Goal: Information Seeking & Learning: Find specific fact

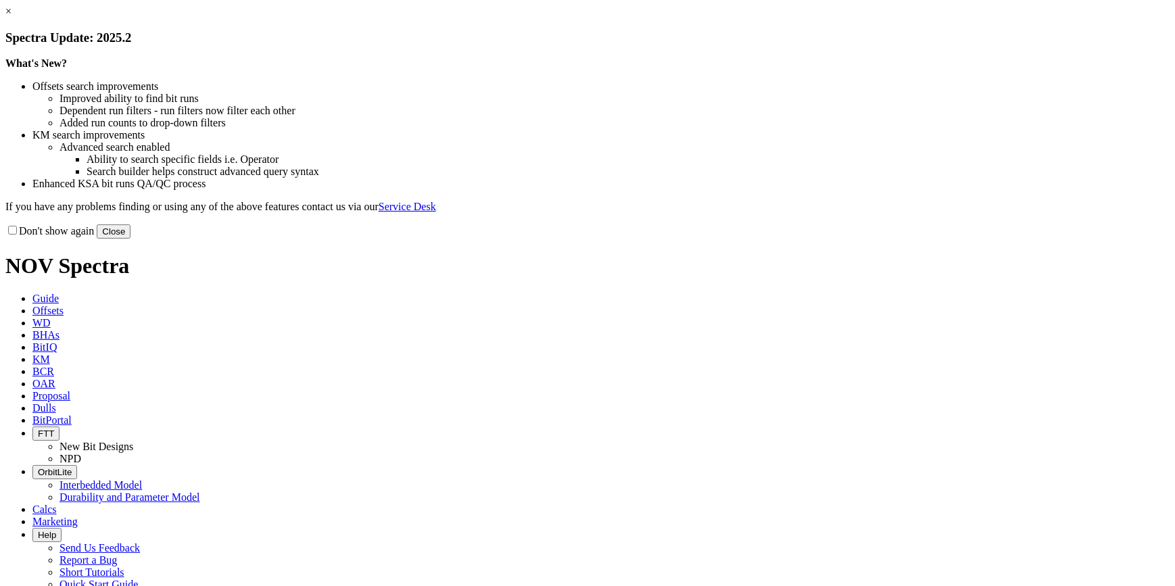
click at [131, 239] on button "Close" at bounding box center [114, 231] width 34 height 14
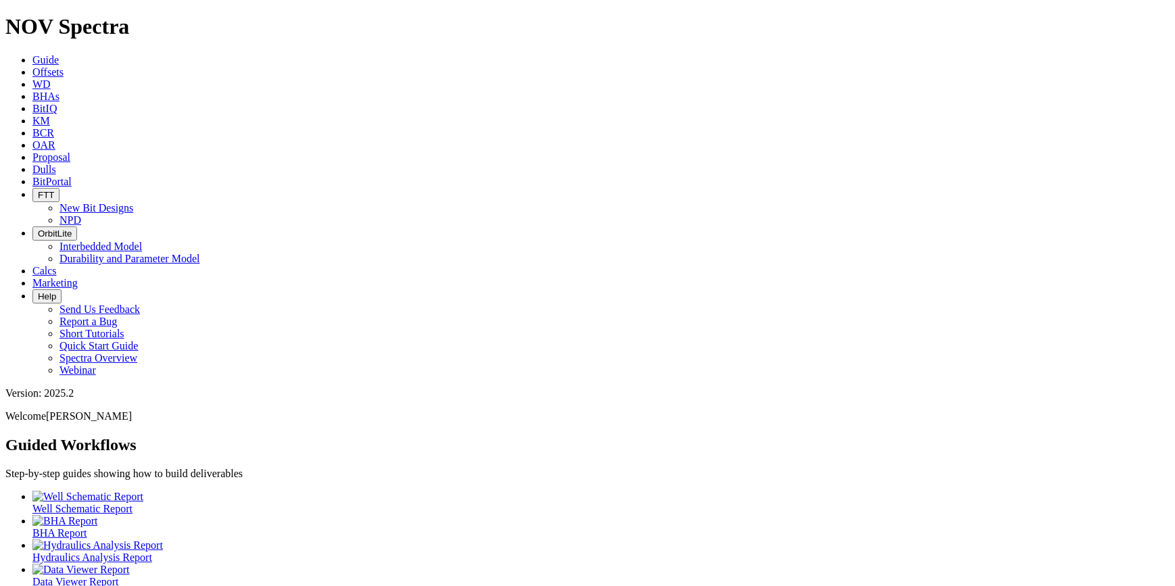
click at [64, 66] on span "Offsets" at bounding box center [47, 71] width 31 height 11
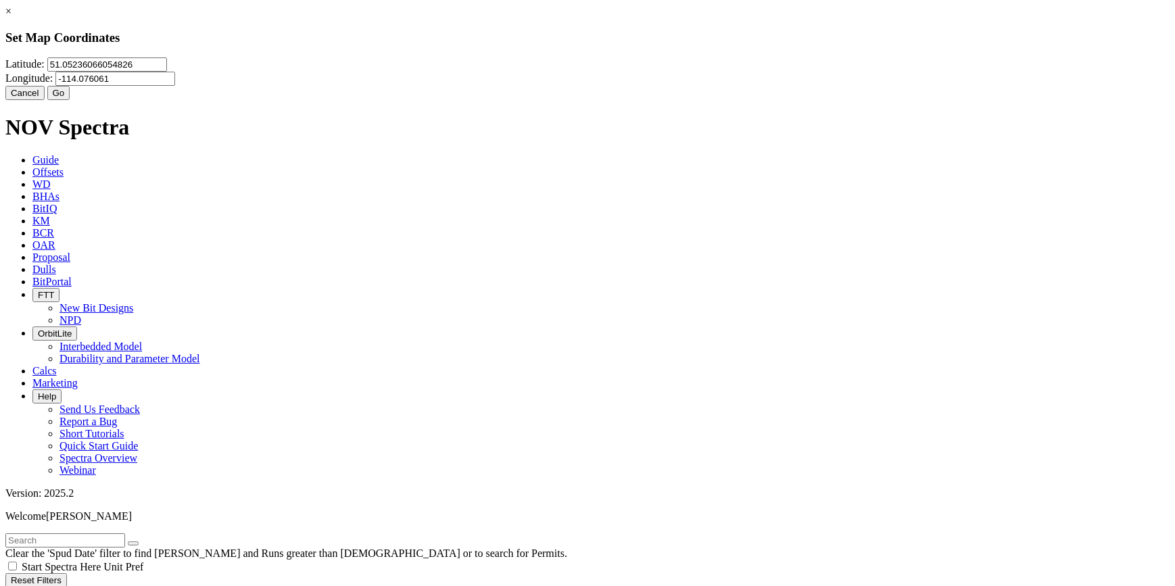
drag, startPoint x: 688, startPoint y: 93, endPoint x: 458, endPoint y: 93, distance: 229.9
click at [462, 86] on div "[GEOGRAPHIC_DATA]" at bounding box center [587, 71] width 1164 height 28
paste input "number"
drag, startPoint x: 646, startPoint y: 85, endPoint x: 558, endPoint y: 95, distance: 89.1
click at [561, 86] on div "Latitude: 51.05236066054826 Longitude:" at bounding box center [587, 71] width 1164 height 28
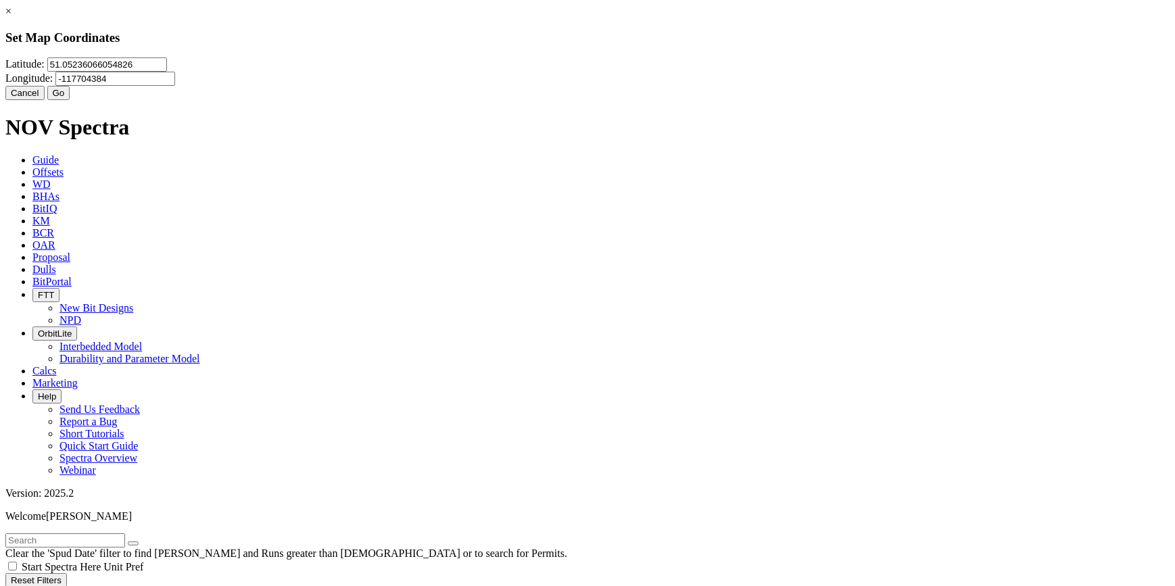
type input "-117704384"
drag, startPoint x: 521, startPoint y: 76, endPoint x: 420, endPoint y: 87, distance: 101.9
click at [167, 72] on input "51.05236066054826" at bounding box center [107, 64] width 120 height 14
type input "5"
paste input "54.321304"
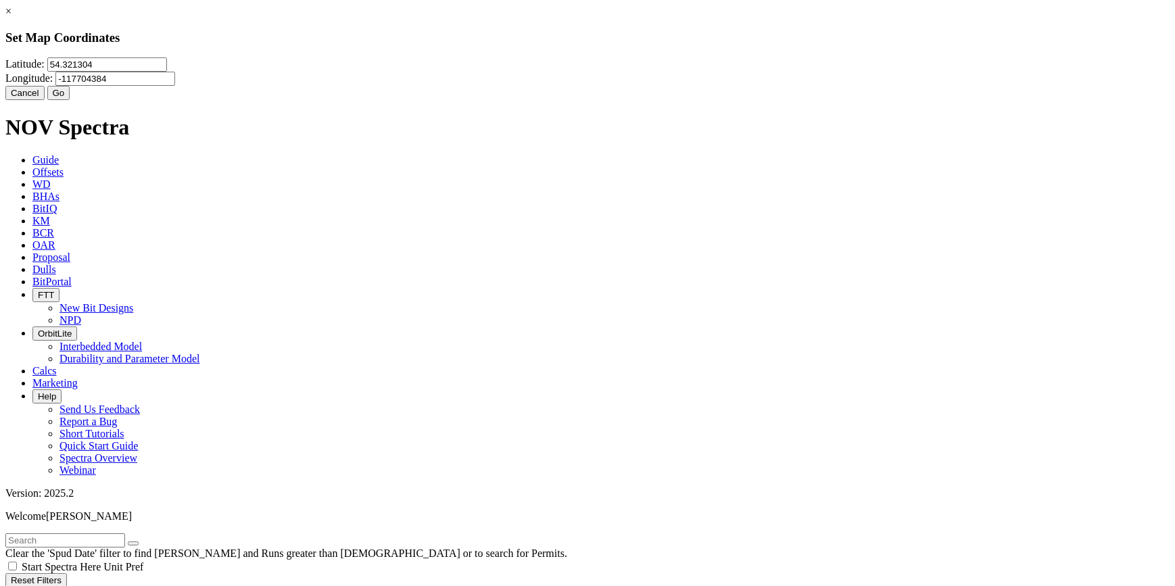
type input "54.321304"
click at [175, 81] on input "-117704384" at bounding box center [115, 79] width 120 height 14
type input "-117.704384"
click at [70, 100] on button "Go" at bounding box center [58, 93] width 23 height 14
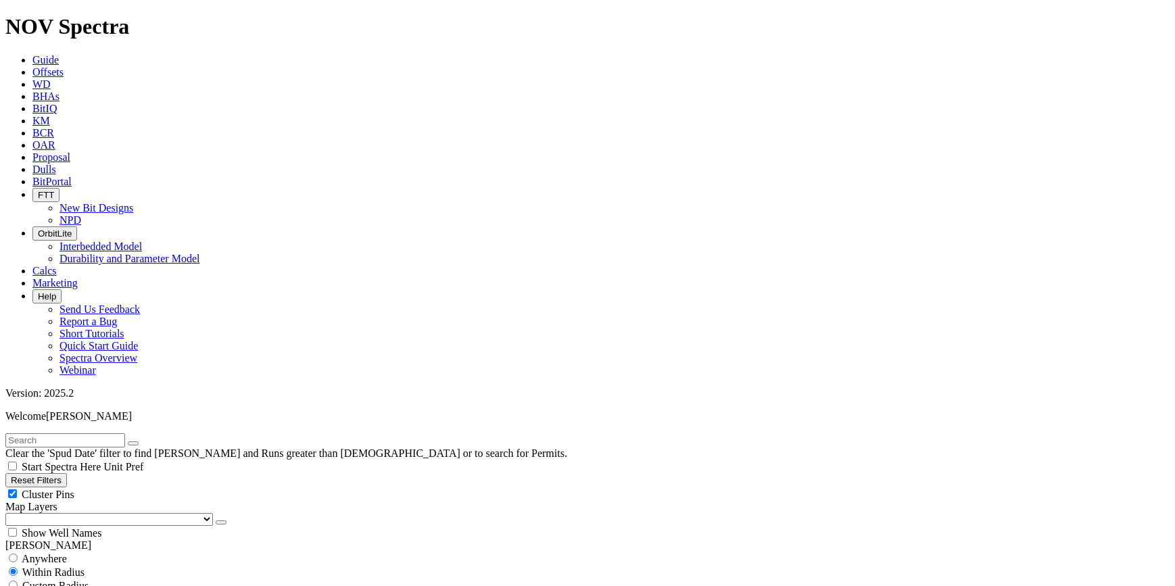
scroll to position [122, 0]
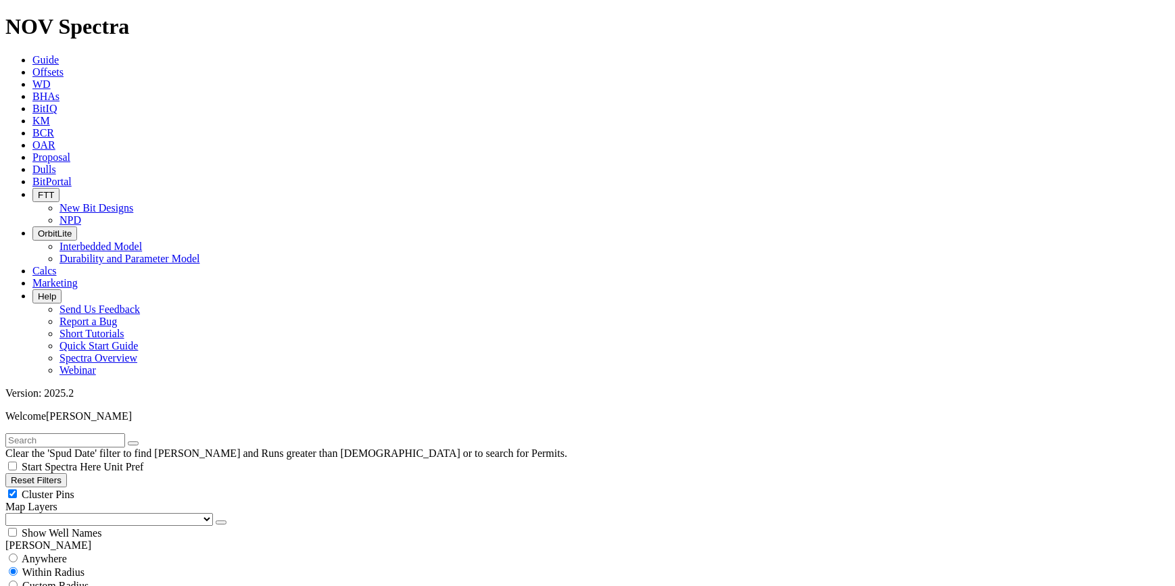
select select
click at [74, 580] on span "Custom Radius" at bounding box center [55, 585] width 66 height 11
radio input "true"
radio input "false"
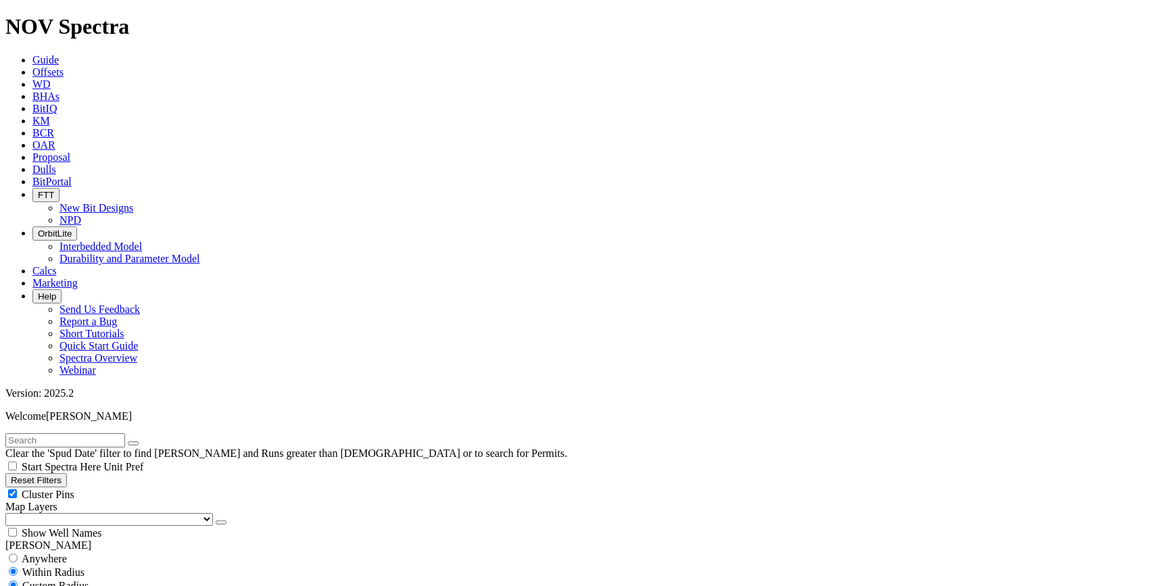
scroll to position [3908, 0]
type input "1"
radio input "false"
radio input "true"
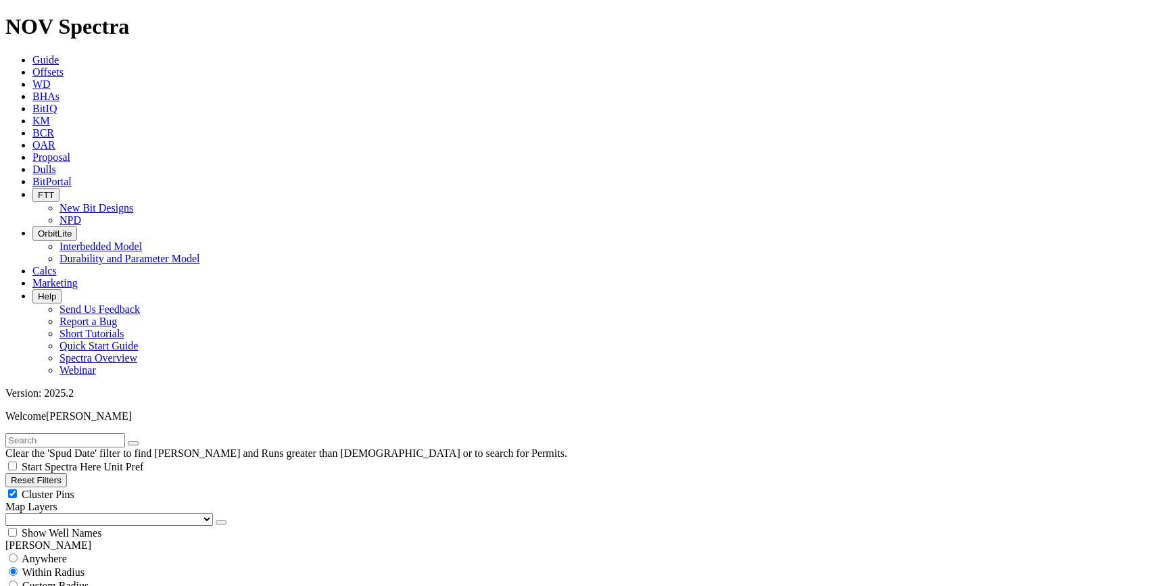
click at [56, 580] on span "Custom Radius" at bounding box center [55, 585] width 66 height 11
radio input "true"
radio input "false"
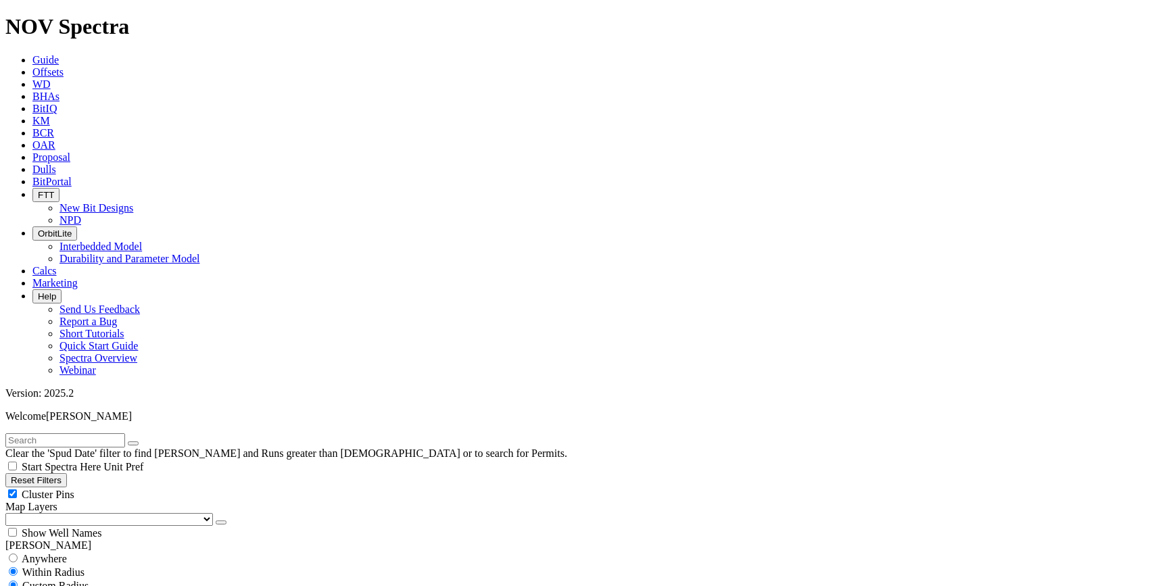
type input "2"
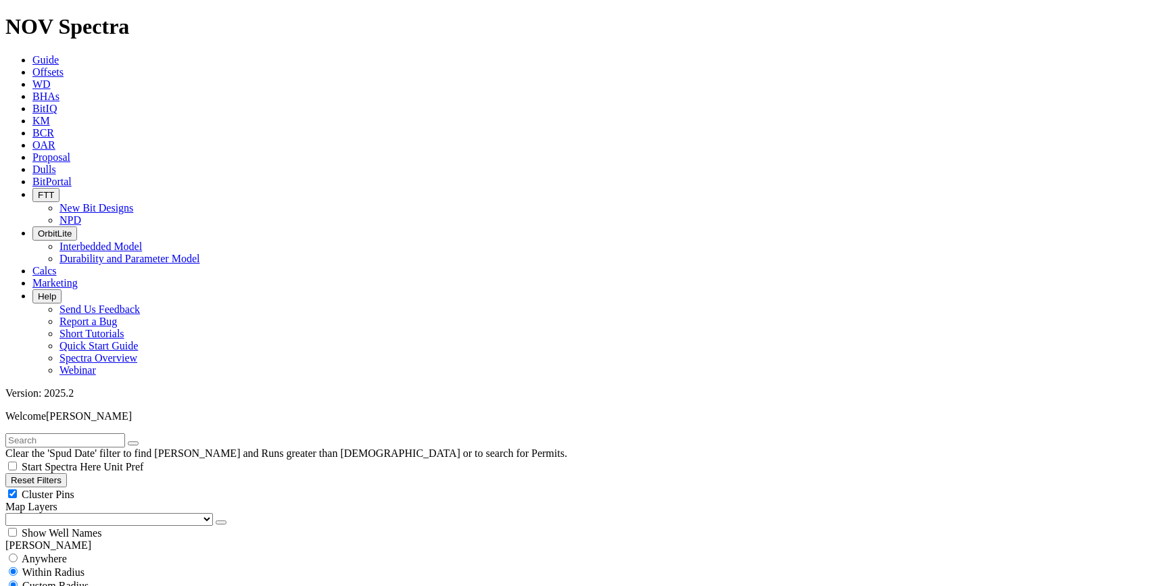
scroll to position [22089, 0]
type input "30"
